Goal: Task Accomplishment & Management: Complete application form

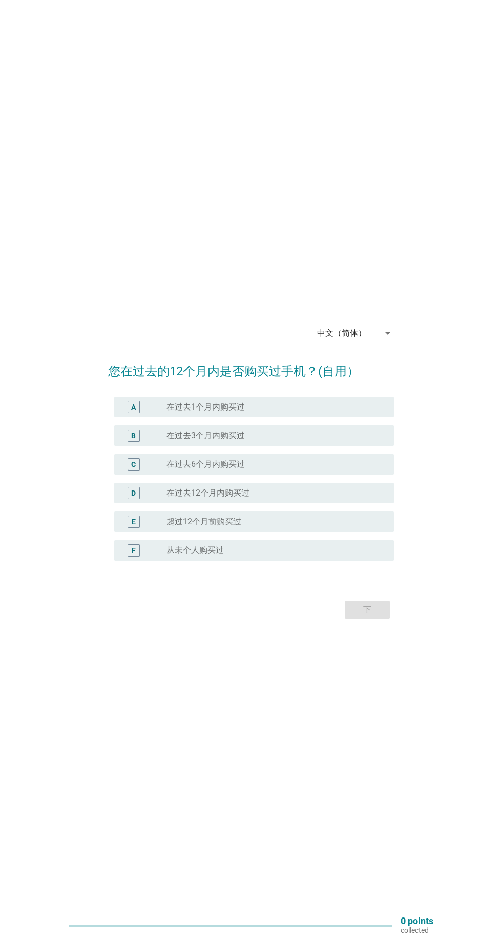
scroll to position [2, 0]
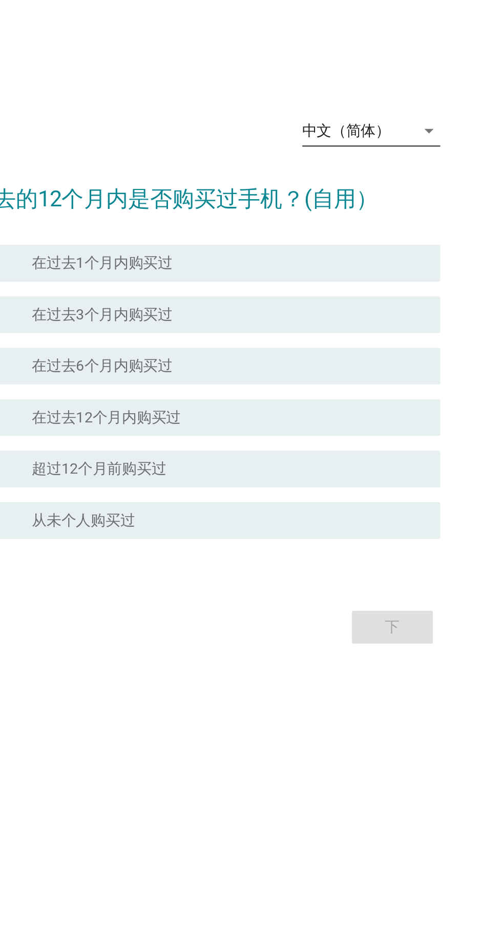
click at [389, 340] on div "中文（简体） arrow_drop_down" at bounding box center [355, 331] width 77 height 16
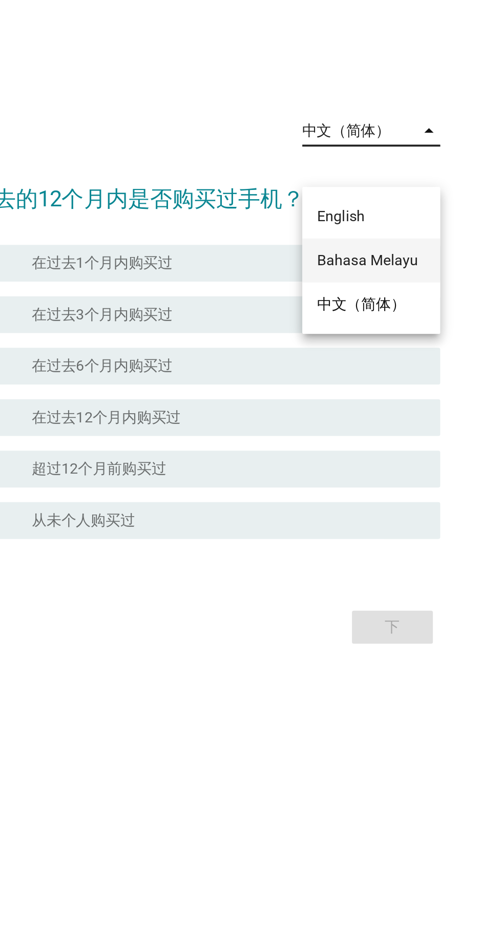
click at [379, 402] on div "Bahasa Melayu" at bounding box center [355, 404] width 60 height 12
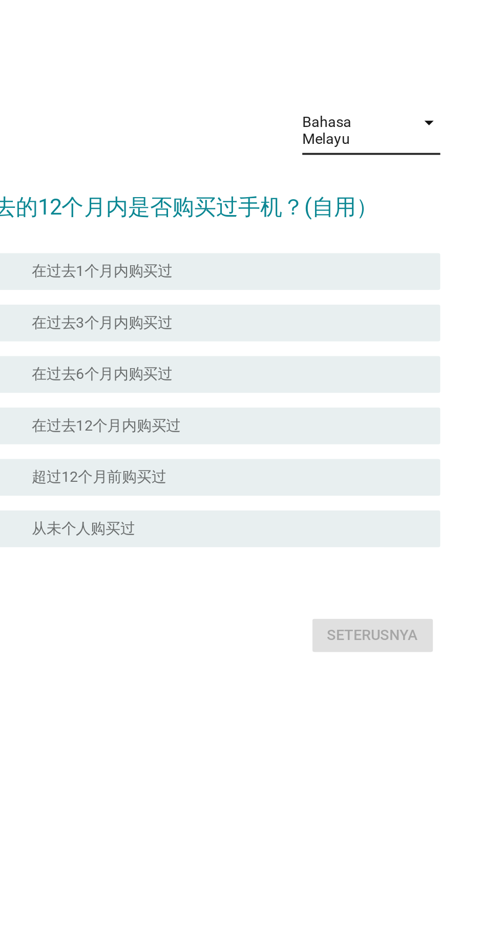
scroll to position [0, 0]
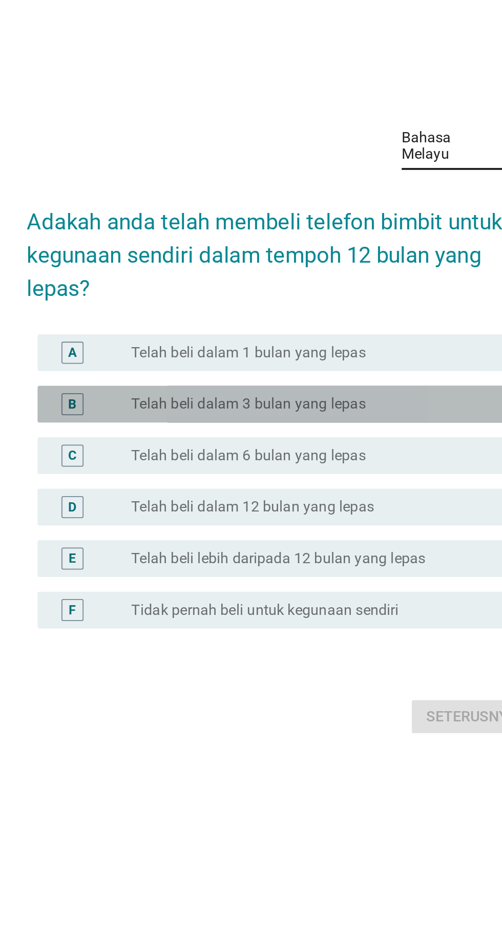
click at [321, 464] on div "radio_button_unchecked Telah beli dalam 3 bulan yang lepas" at bounding box center [271, 458] width 211 height 10
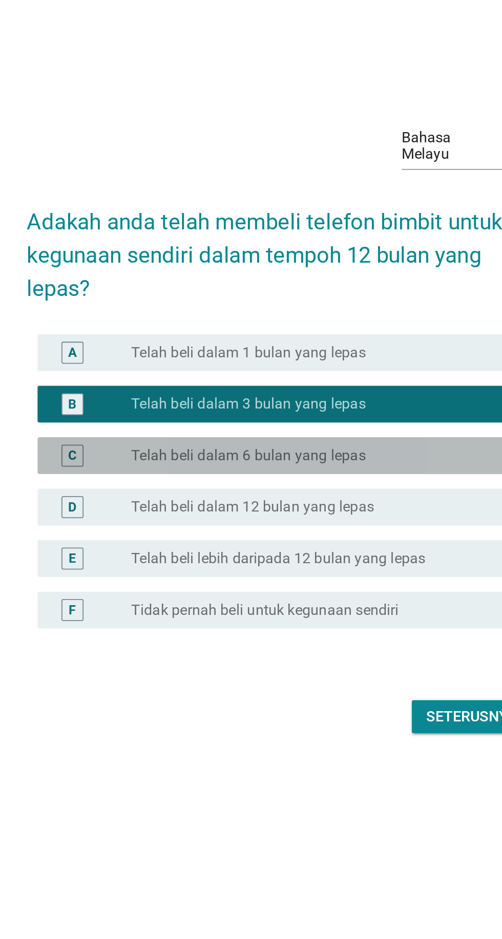
click at [313, 492] on div "radio_button_unchecked Telah beli dalam 6 bulan yang lepas" at bounding box center [271, 487] width 211 height 10
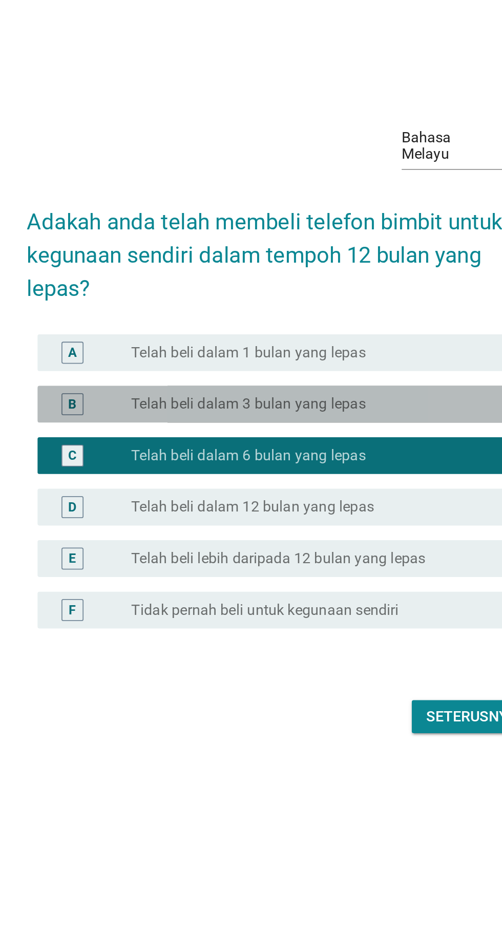
click at [321, 464] on div "radio_button_unchecked Telah beli dalam 3 bulan yang lepas" at bounding box center [271, 458] width 211 height 10
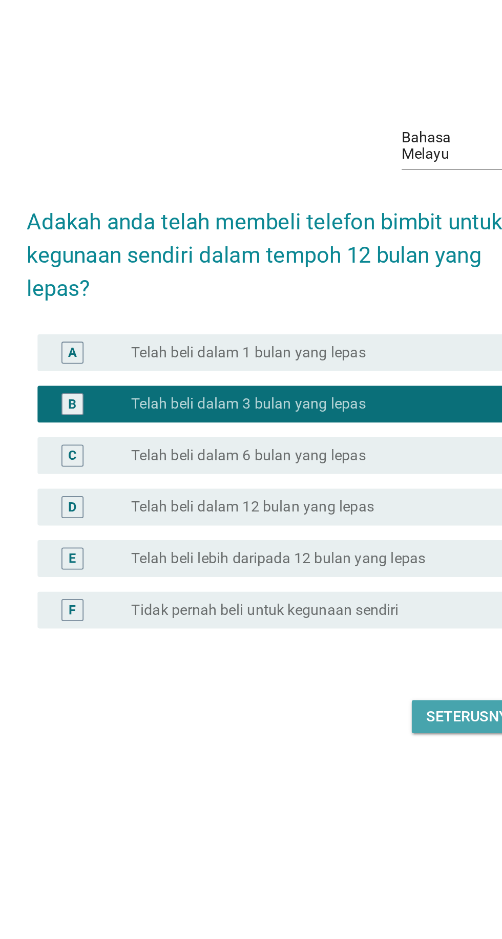
click at [349, 639] on div "Seterusnya" at bounding box center [356, 632] width 51 height 12
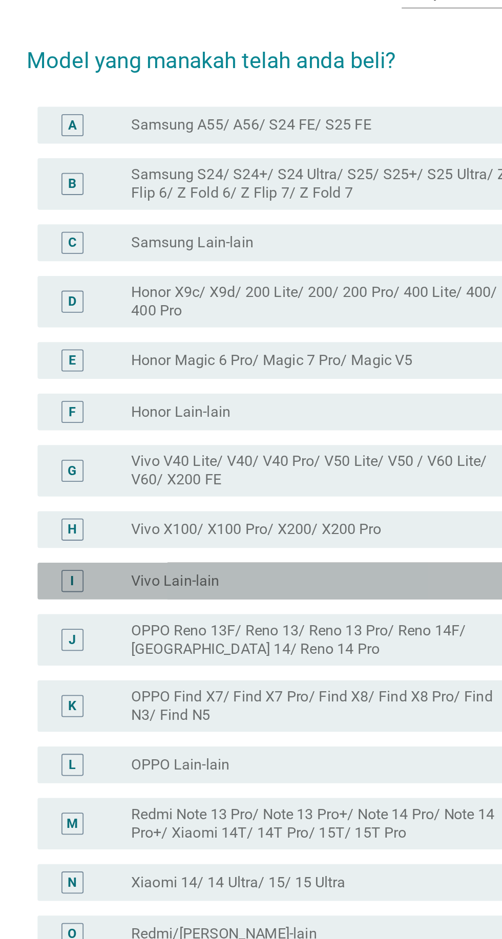
click at [263, 508] on div "I radio_button_unchecked Vivo Lain-lain" at bounding box center [253, 497] width 279 height 20
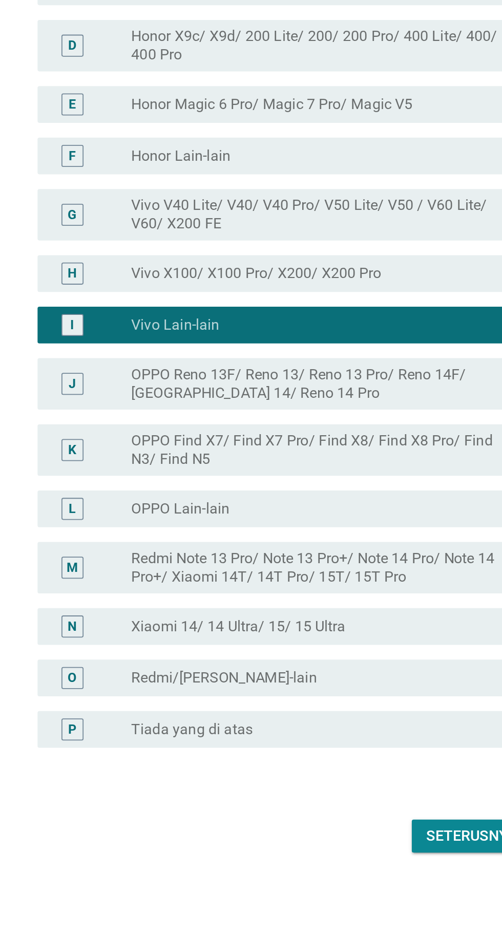
click at [350, 788] on div "Seterusnya" at bounding box center [356, 782] width 51 height 12
